Goal: Task Accomplishment & Management: Complete application form

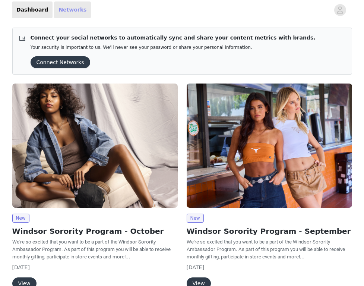
click at [74, 13] on link "Networks" at bounding box center [72, 9] width 37 height 17
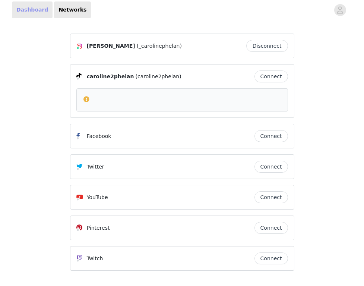
click at [38, 4] on link "Dashboard" at bounding box center [32, 9] width 41 height 17
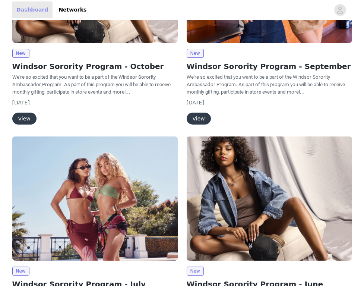
scroll to position [156, 0]
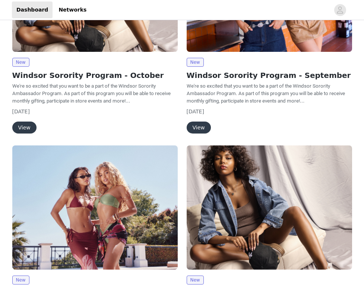
click at [29, 129] on button "View" at bounding box center [24, 127] width 24 height 12
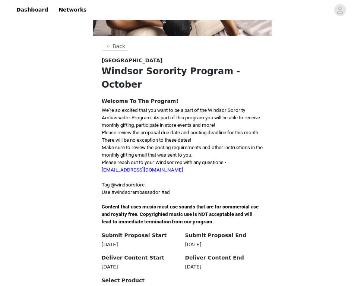
scroll to position [117, 0]
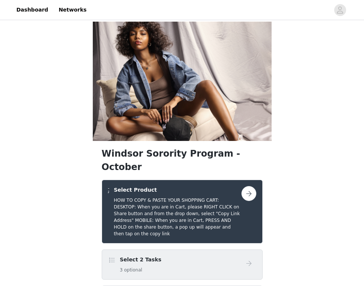
click at [226, 256] on div "Select 2 Tasks 3 optional" at bounding box center [174, 265] width 133 height 18
click at [251, 186] on button "button" at bounding box center [248, 193] width 15 height 15
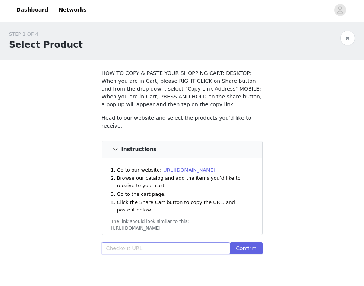
click at [140, 247] on input "text" at bounding box center [166, 248] width 129 height 12
paste input "https://www.windsorstore.com/cart/39356556607539:1,43467384258611:1,43440233087…"
type input "https://www.windsorstore.com/cart/39356556607539:1,43467384258611:1,43440233087…"
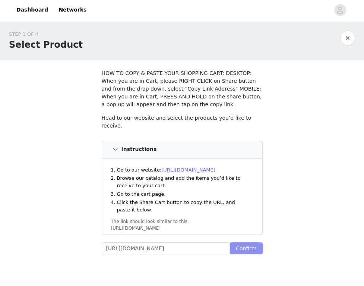
scroll to position [0, 0]
click at [235, 247] on button "Confirm" at bounding box center [246, 248] width 32 height 12
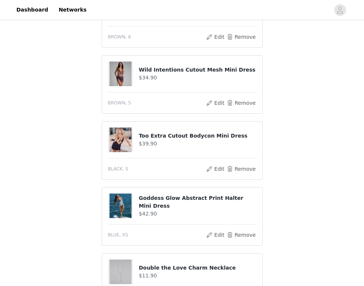
scroll to position [692, 0]
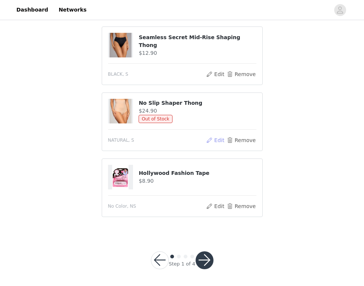
click at [218, 136] on button "Edit" at bounding box center [215, 140] width 19 height 9
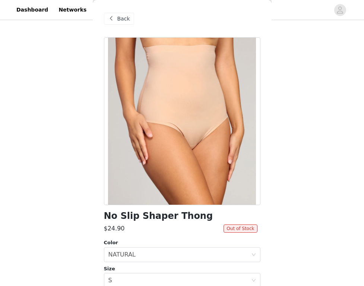
scroll to position [110, 0]
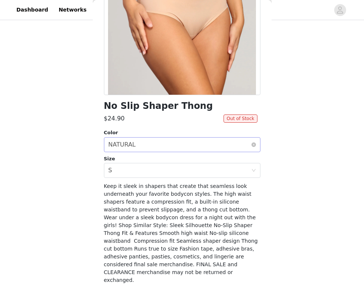
click at [154, 145] on div "Select color NATURAL" at bounding box center [179, 144] width 143 height 14
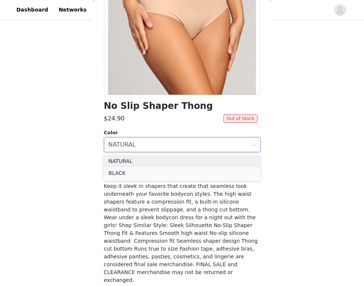
click at [146, 169] on li "BLACK" at bounding box center [182, 173] width 156 height 12
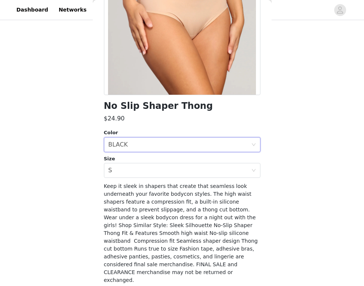
scroll to position [124, 0]
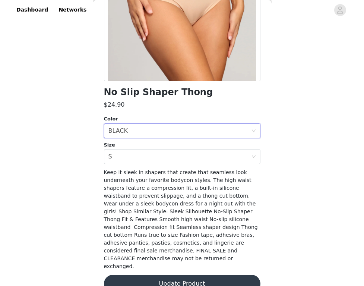
click at [177, 275] on button "Update Product" at bounding box center [182, 284] width 156 height 18
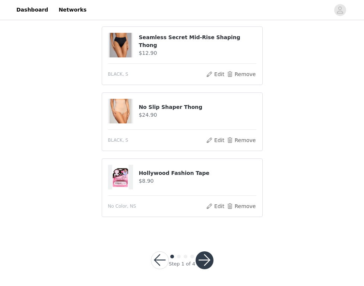
click at [207, 254] on button "button" at bounding box center [205, 260] width 18 height 18
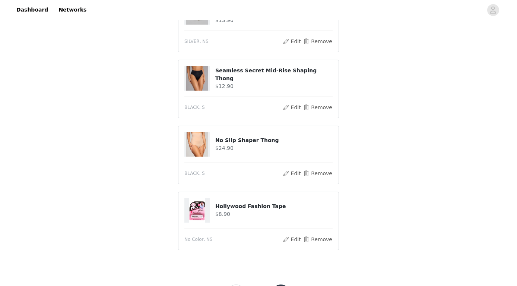
scroll to position [686, 0]
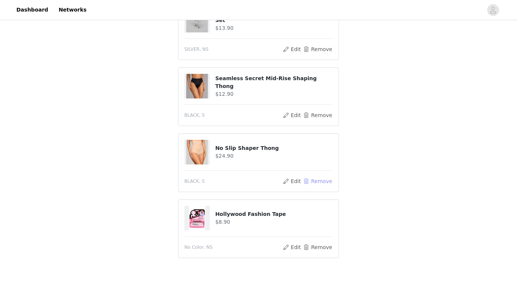
click at [314, 177] on button "Remove" at bounding box center [318, 181] width 30 height 9
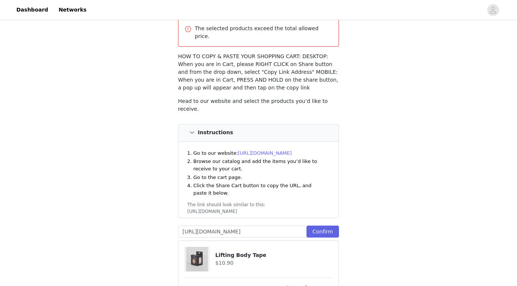
scroll to position [51, 0]
click at [322, 225] on button "Confirm" at bounding box center [323, 231] width 32 height 12
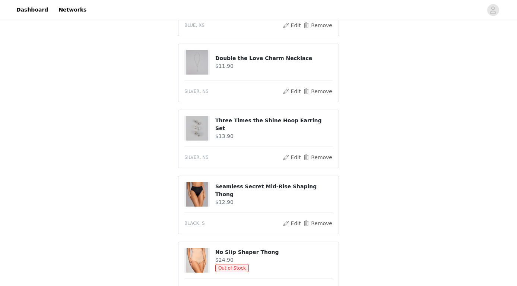
scroll to position [676, 0]
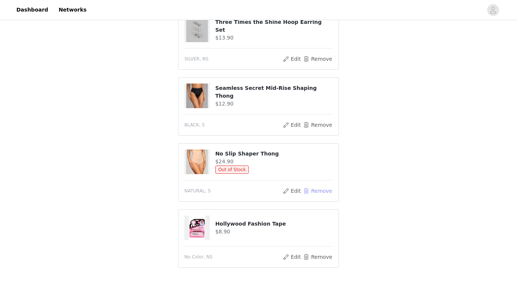
click at [325, 186] on button "Remove" at bounding box center [318, 190] width 30 height 9
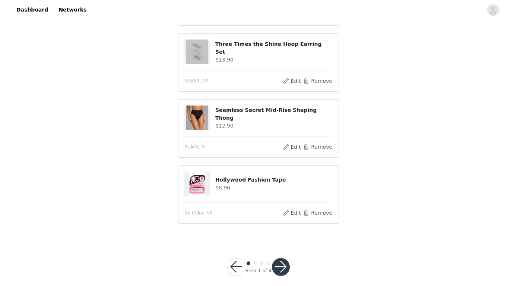
click at [281, 260] on button "button" at bounding box center [281, 267] width 18 height 18
click at [283, 260] on button "button" at bounding box center [281, 267] width 18 height 18
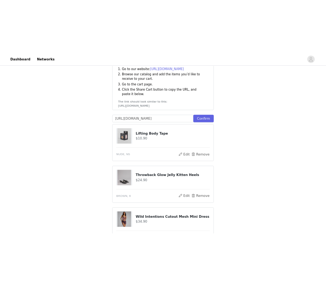
scroll to position [179, 0]
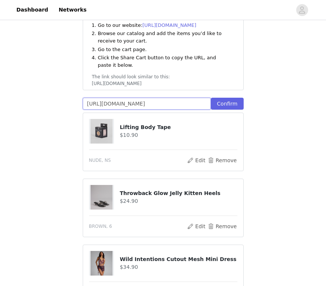
click at [168, 98] on input "https://www.windsorstore.com/cart/39356556607539:1,43467384258611:1,43440233087…" at bounding box center [147, 104] width 129 height 12
paste input "https://www.windsorstore.com/cart/39356556607539:1,43467384258611:1,43440233087…"
type input "https://www.windsorstore.com/cart/39356556607539:1,43467384258611:1,43440233087…"
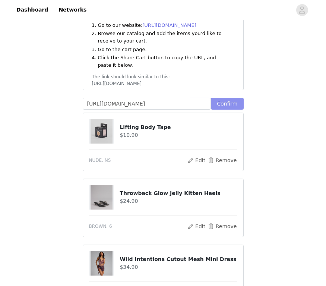
click at [227, 98] on button "Confirm" at bounding box center [227, 104] width 32 height 12
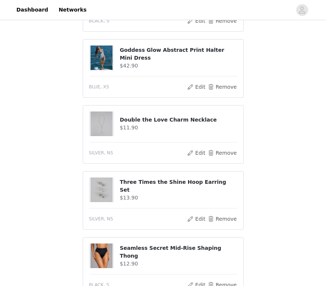
scroll to position [525, 0]
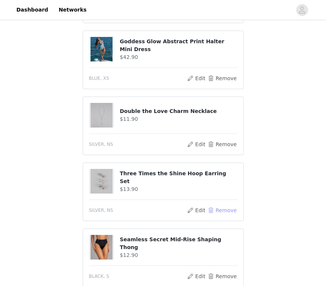
click at [222, 206] on button "Remove" at bounding box center [222, 210] width 30 height 9
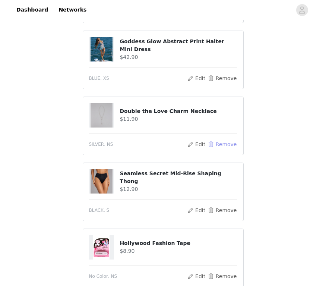
click at [223, 140] on button "Remove" at bounding box center [222, 144] width 30 height 9
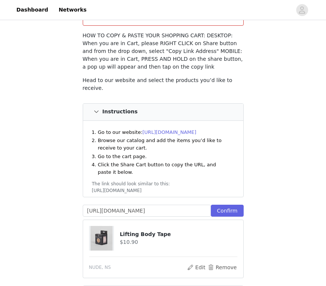
scroll to position [0, 0]
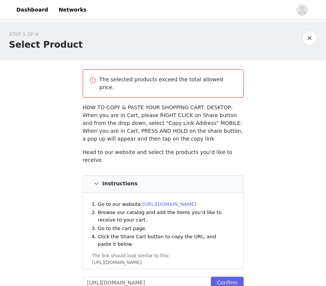
click at [161, 83] on p "The selected products exceed the total allowed price." at bounding box center [168, 84] width 138 height 16
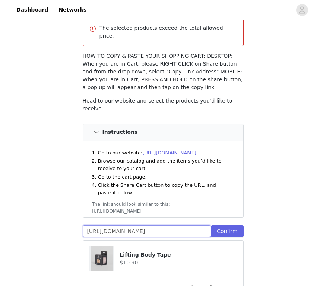
click at [163, 225] on input "https://www.windsorstore.com/cart/39356556607539:1,43467384258611:1,43440233087…" at bounding box center [147, 231] width 129 height 12
paste input "https://www.windsorstore.com/cart/43373934051379:1,43467384258611:1,43440233087…"
type input "https://www.windsorstore.com/cart/43373934051379:1,43467384258611:1,43440233087…"
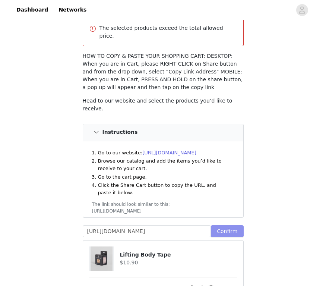
click at [222, 225] on button "Confirm" at bounding box center [227, 231] width 32 height 12
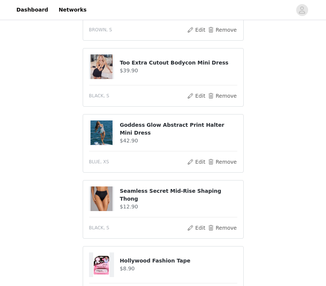
scroll to position [522, 0]
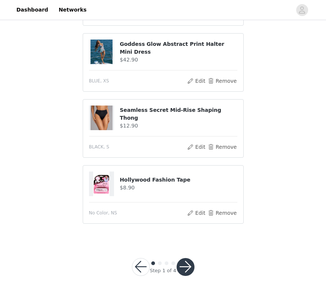
click at [187, 258] on button "button" at bounding box center [186, 267] width 18 height 18
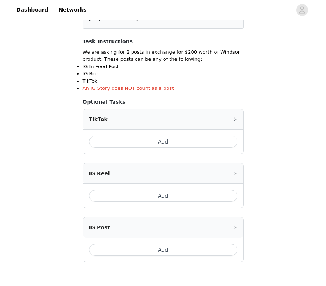
scroll to position [164, 0]
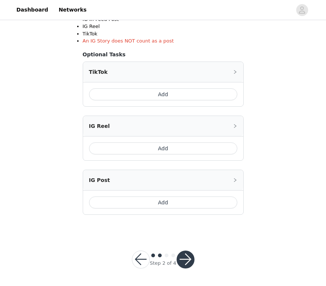
click at [188, 260] on button "button" at bounding box center [186, 259] width 18 height 18
click at [183, 254] on button "button" at bounding box center [186, 259] width 18 height 18
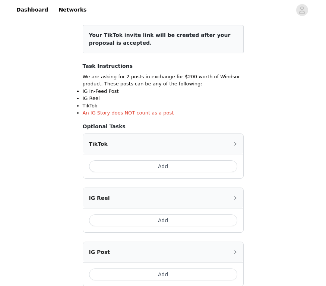
scroll to position [105, 0]
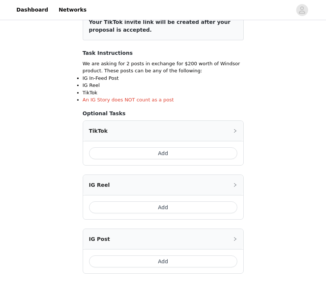
click at [165, 154] on button "Add" at bounding box center [163, 153] width 148 height 12
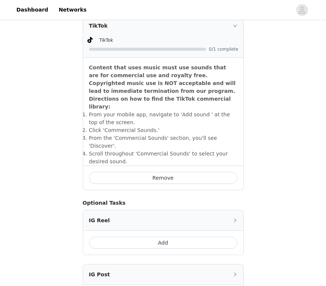
scroll to position [289, 0]
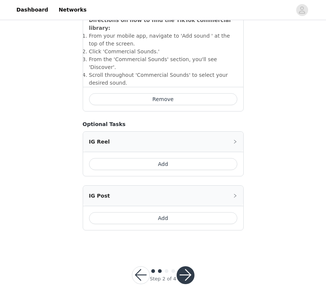
click at [173, 212] on button "Add" at bounding box center [163, 218] width 148 height 12
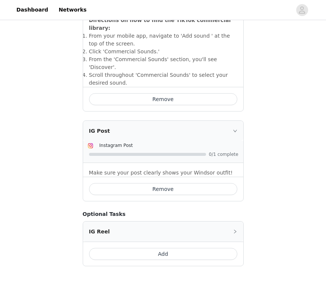
scroll to position [325, 0]
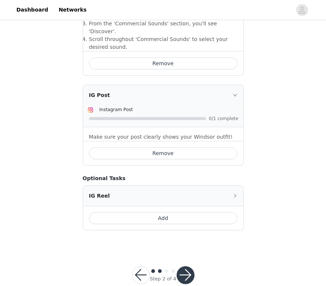
click at [189, 266] on button "button" at bounding box center [186, 275] width 18 height 18
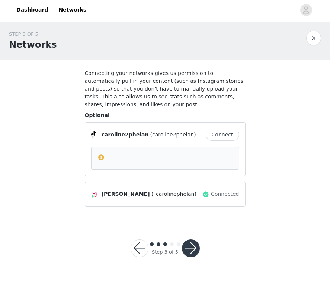
click at [192, 246] on button "button" at bounding box center [191, 248] width 18 height 18
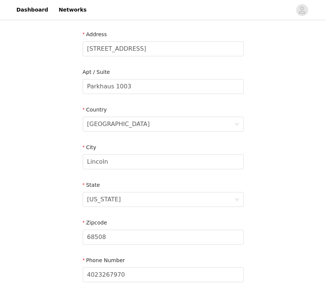
scroll to position [222, 0]
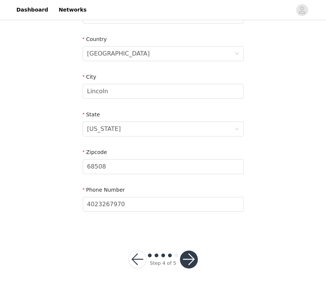
click at [188, 255] on button "button" at bounding box center [189, 259] width 18 height 18
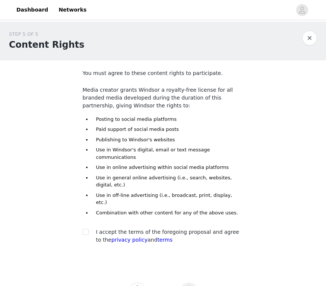
scroll to position [18, 0]
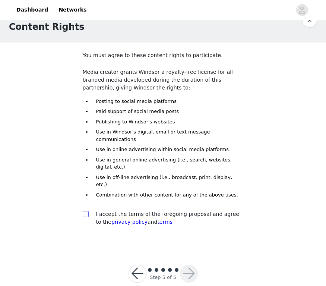
click at [88, 211] on span at bounding box center [86, 214] width 6 height 6
click at [88, 211] on input "checkbox" at bounding box center [85, 213] width 5 height 5
checkbox input "true"
click at [187, 265] on button "button" at bounding box center [189, 274] width 18 height 18
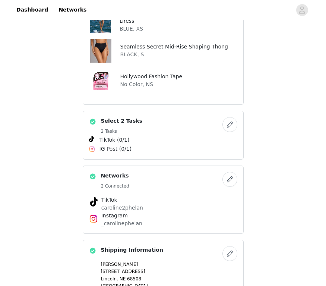
scroll to position [342, 0]
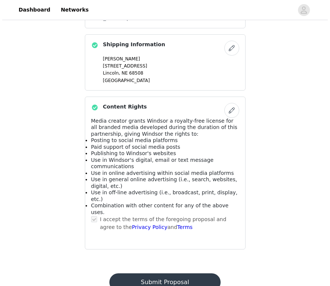
scroll to position [0, 0]
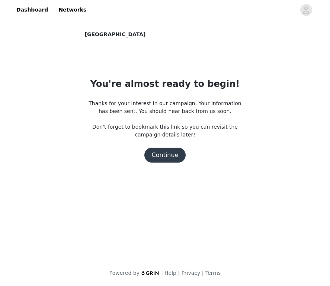
click at [173, 156] on button "Continue" at bounding box center [166, 155] width 42 height 15
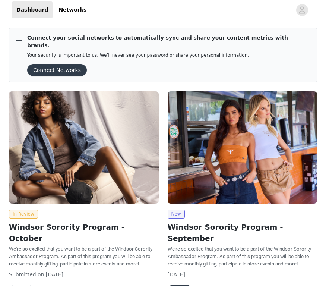
click at [64, 64] on button "Connect Networks" at bounding box center [57, 70] width 60 height 12
